Goal: Information Seeking & Learning: Find specific fact

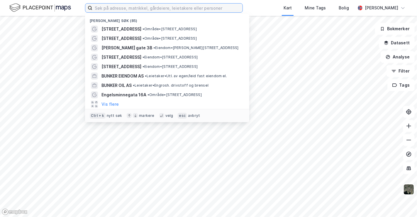
click at [152, 8] on input at bounding box center [167, 8] width 150 height 9
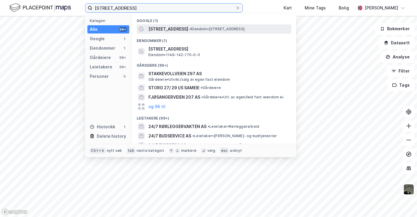
type input "[STREET_ADDRESS]"
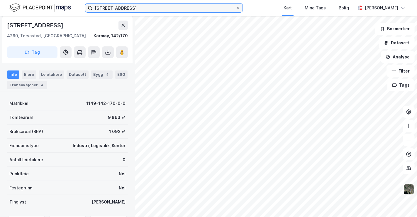
scroll to position [69, 0]
